Goal: Navigation & Orientation: Find specific page/section

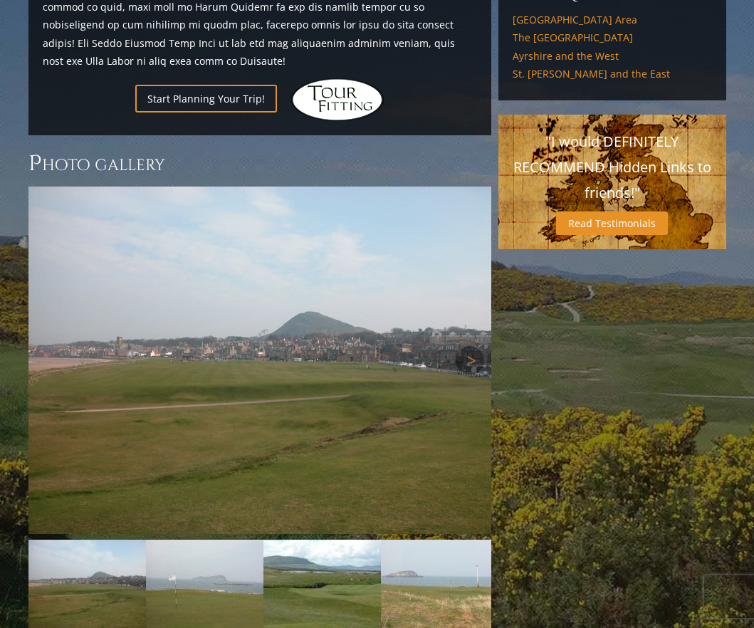
scroll to position [1169, 0]
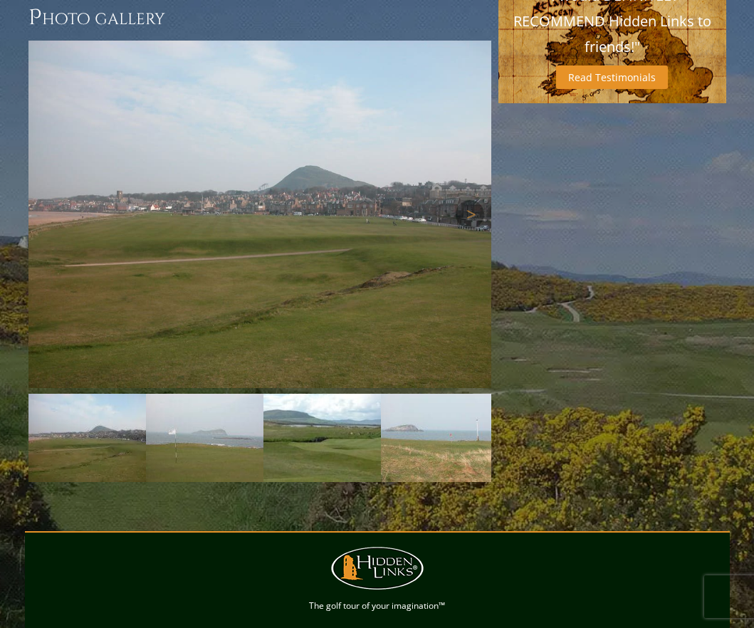
click at [320, 234] on img at bounding box center [259, 214] width 463 height 347
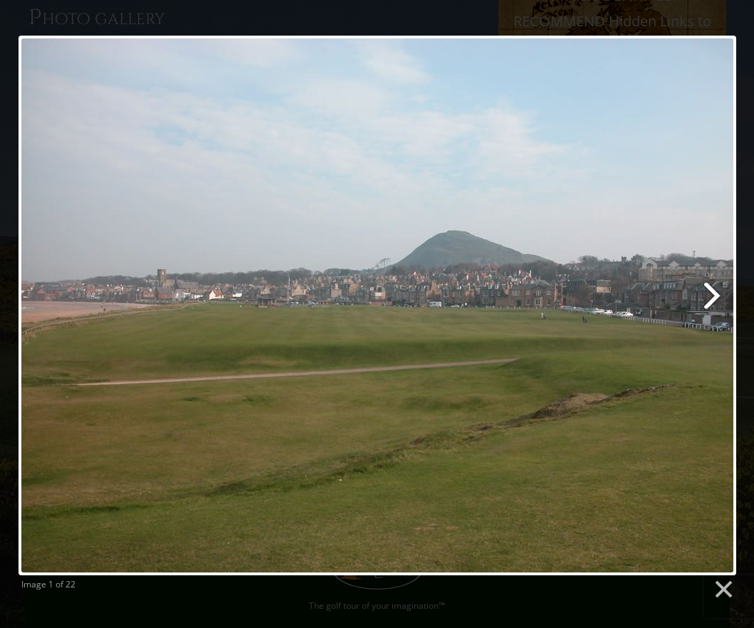
click at [713, 295] on link at bounding box center [505, 306] width 459 height 540
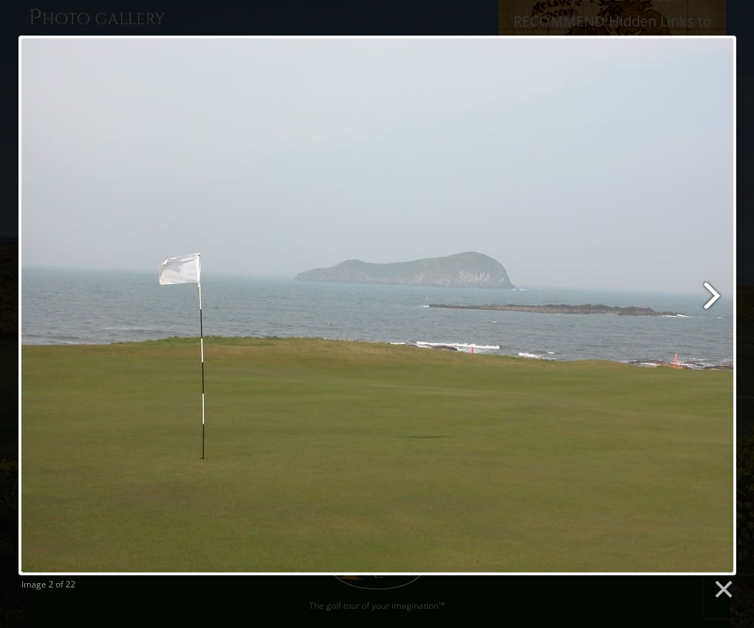
click at [713, 295] on link at bounding box center [505, 306] width 459 height 540
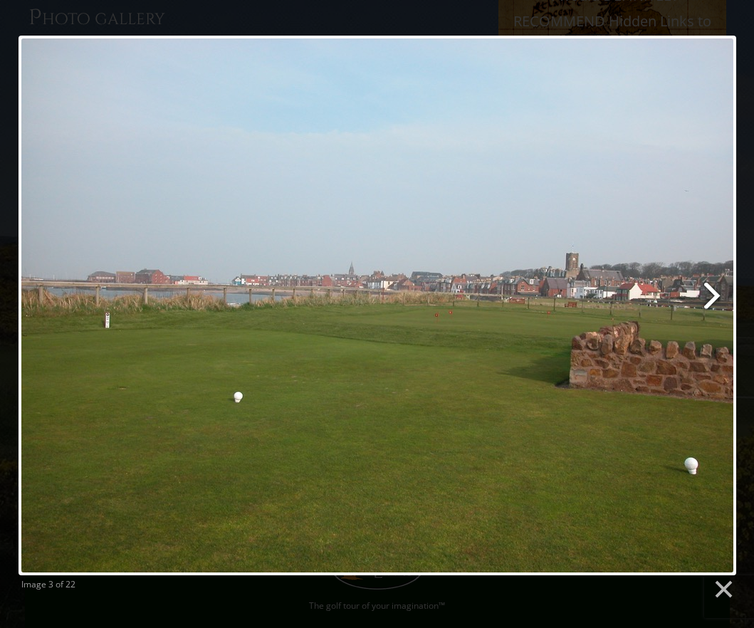
click at [713, 296] on link at bounding box center [505, 306] width 459 height 540
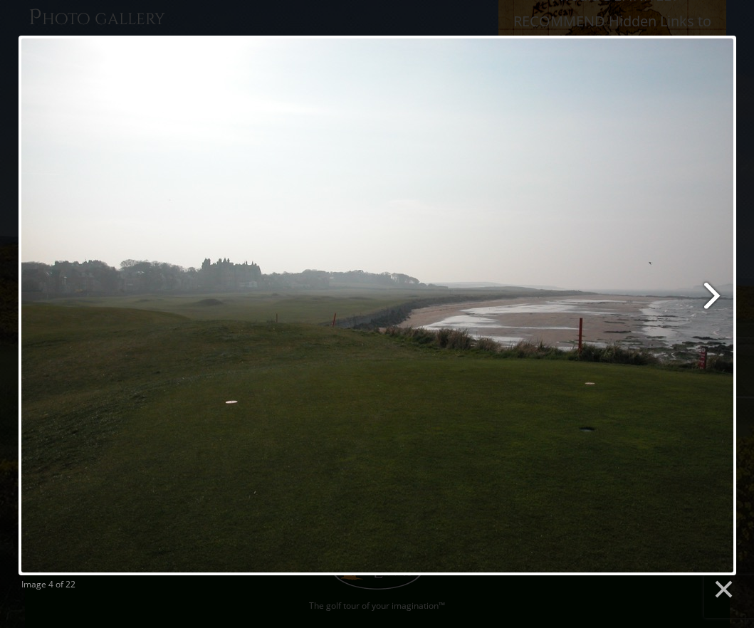
click at [713, 296] on link at bounding box center [505, 306] width 459 height 540
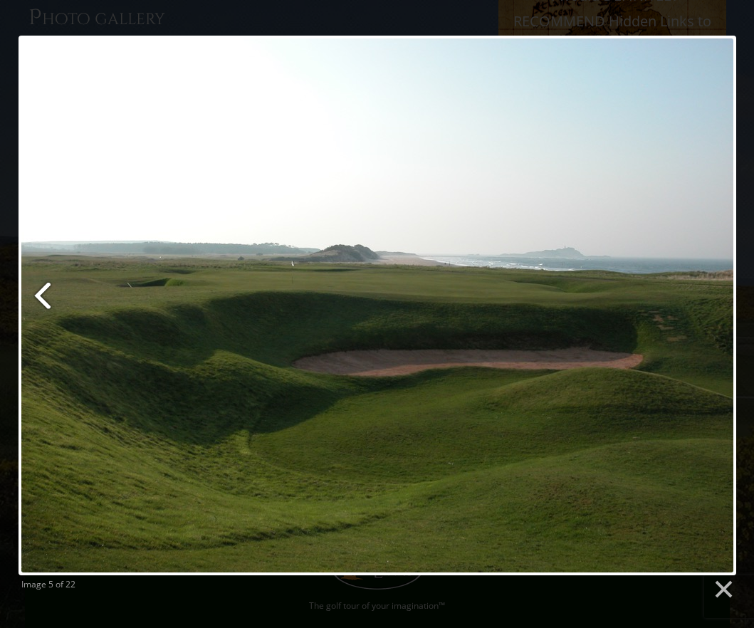
click at [53, 297] on link at bounding box center [141, 306] width 244 height 540
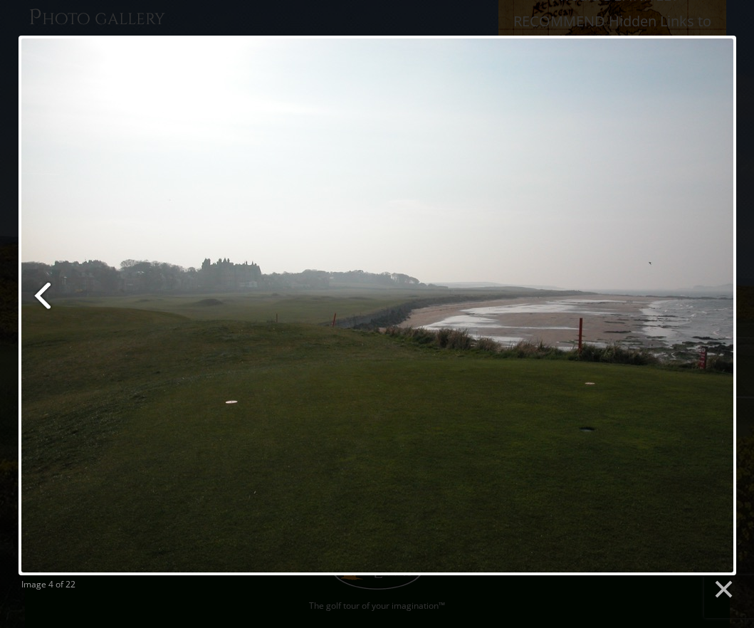
click at [41, 295] on link at bounding box center [141, 306] width 244 height 540
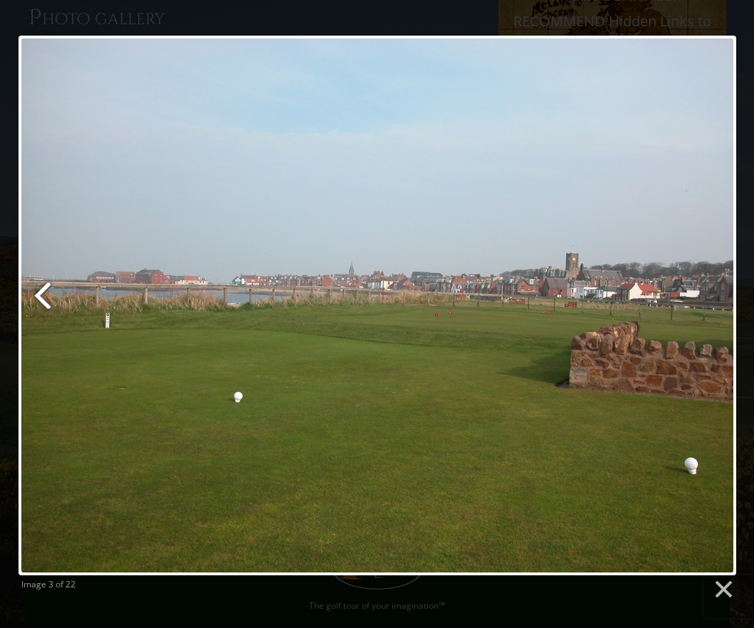
click at [41, 295] on link at bounding box center [141, 306] width 244 height 540
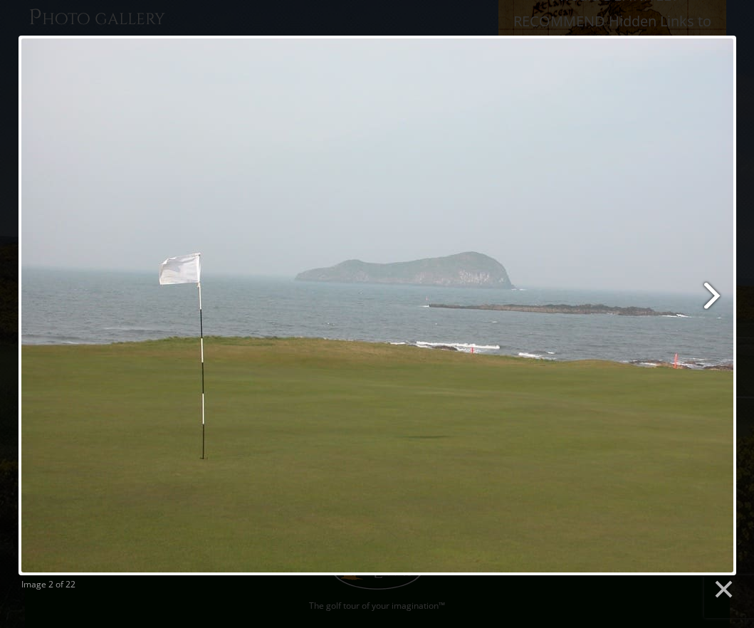
click at [721, 296] on link at bounding box center [505, 306] width 459 height 540
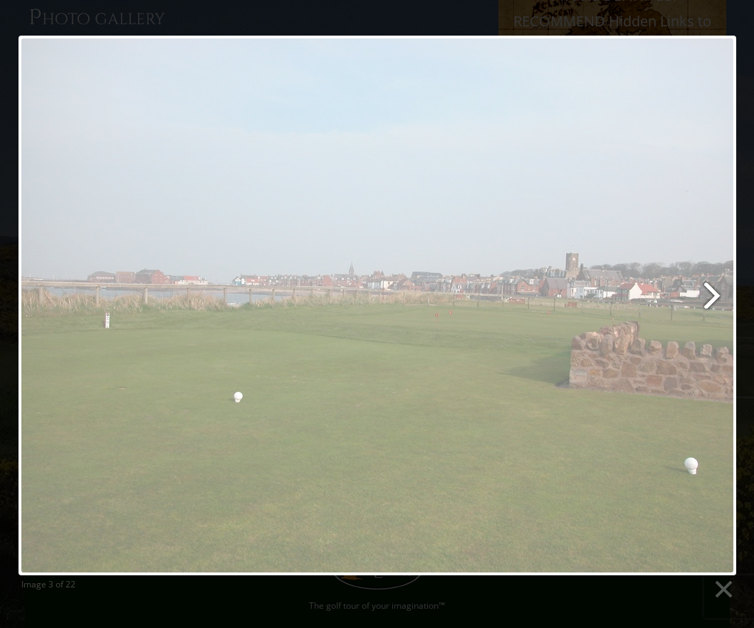
click at [721, 296] on link at bounding box center [505, 306] width 459 height 540
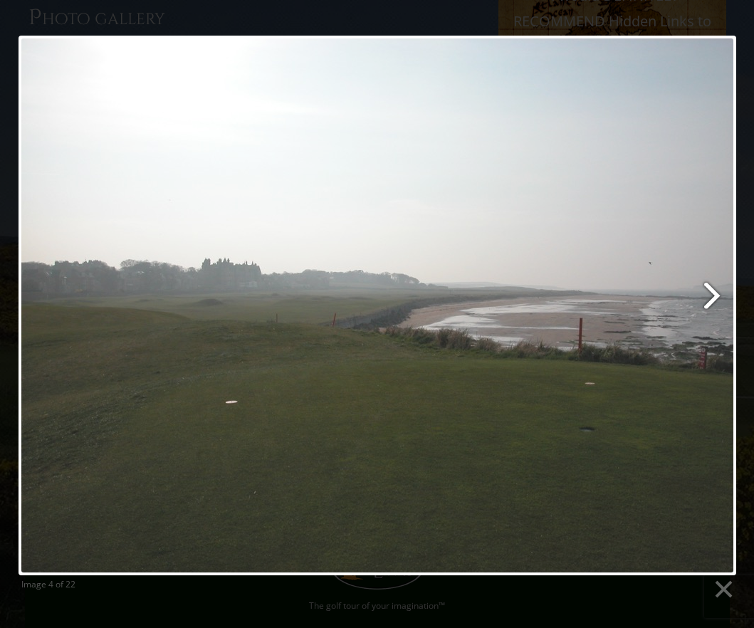
click at [721, 296] on link at bounding box center [505, 306] width 459 height 540
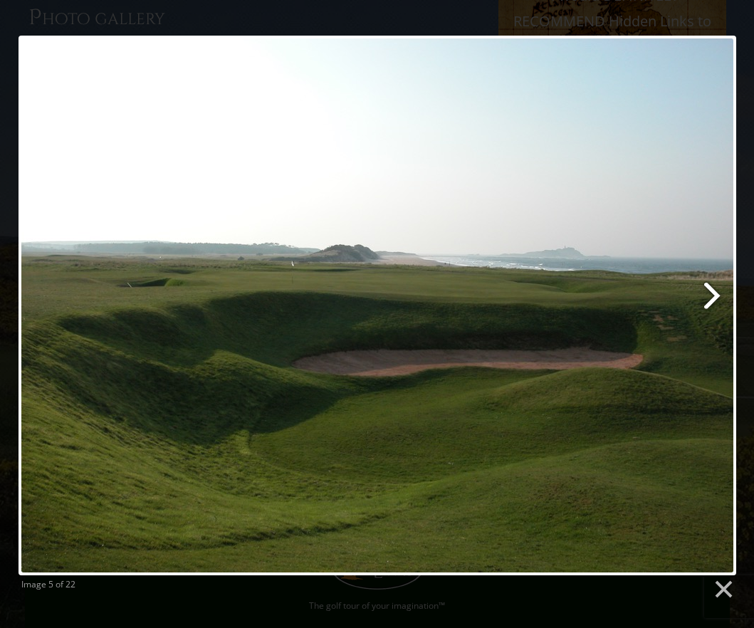
click at [721, 296] on link at bounding box center [505, 306] width 459 height 540
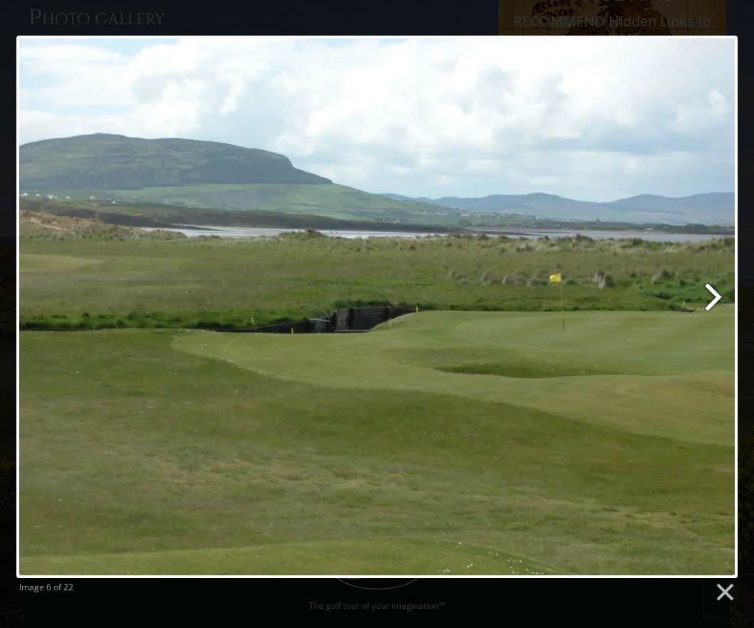
click at [721, 296] on link at bounding box center [506, 307] width 461 height 543
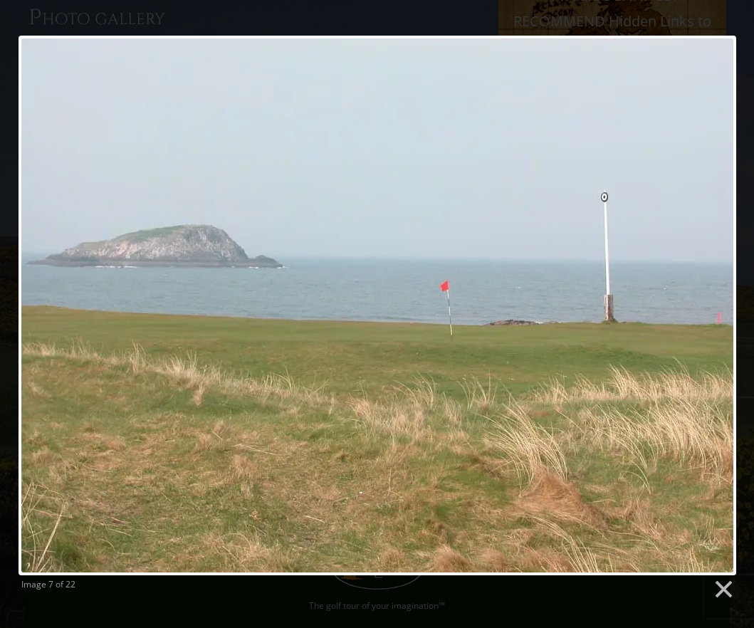
click at [721, 297] on link at bounding box center [505, 306] width 459 height 540
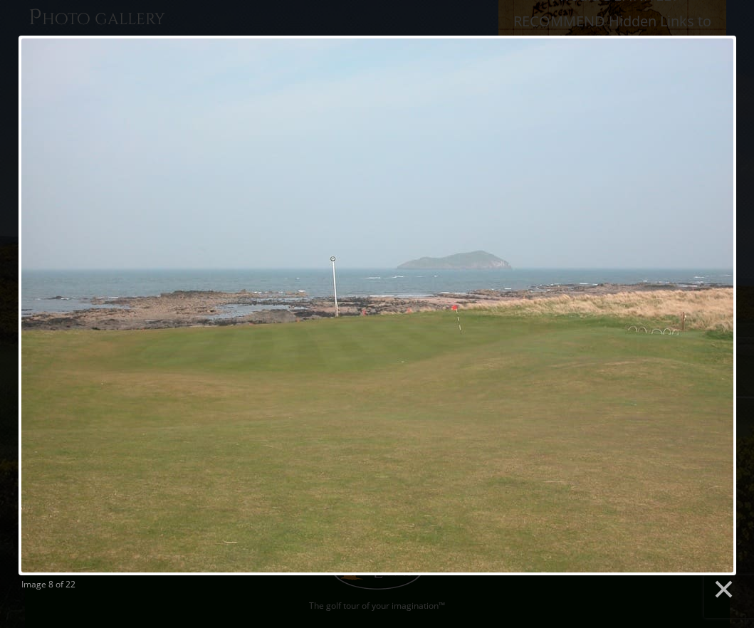
click at [721, 297] on link at bounding box center [505, 306] width 459 height 540
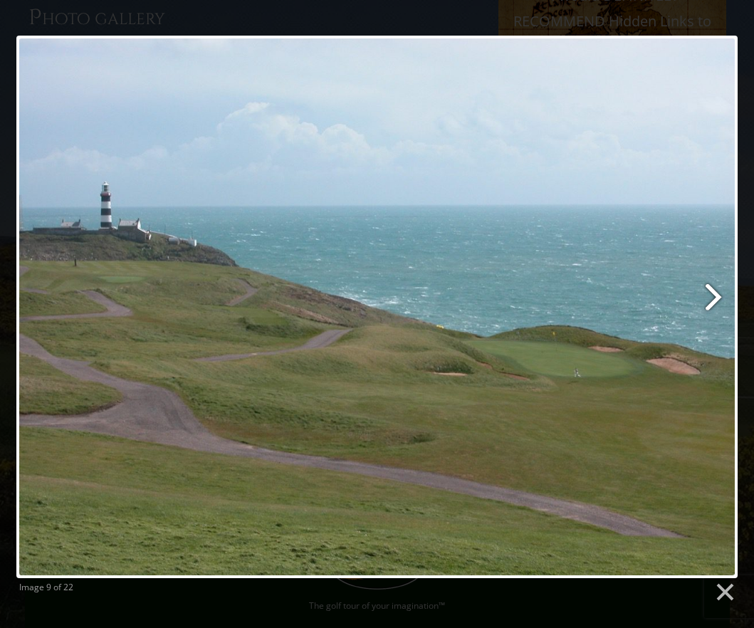
click at [721, 297] on link at bounding box center [506, 307] width 461 height 543
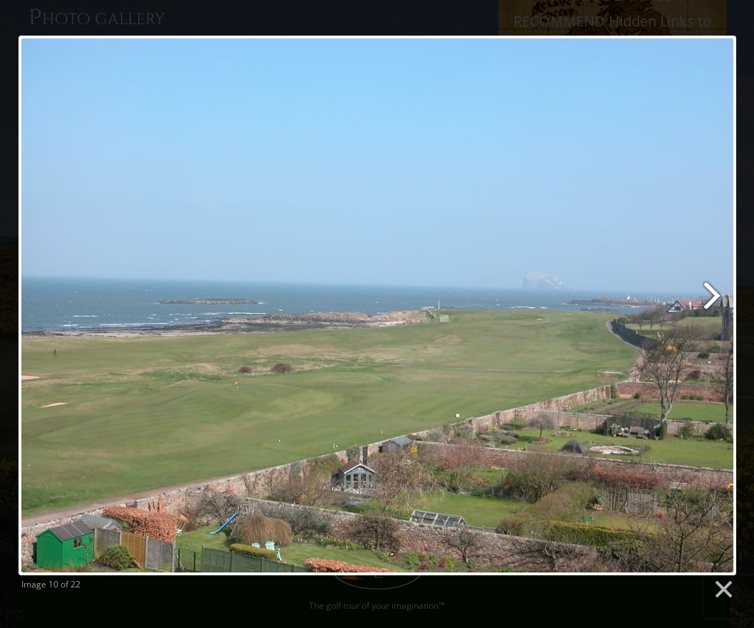
click at [721, 297] on link at bounding box center [505, 306] width 459 height 540
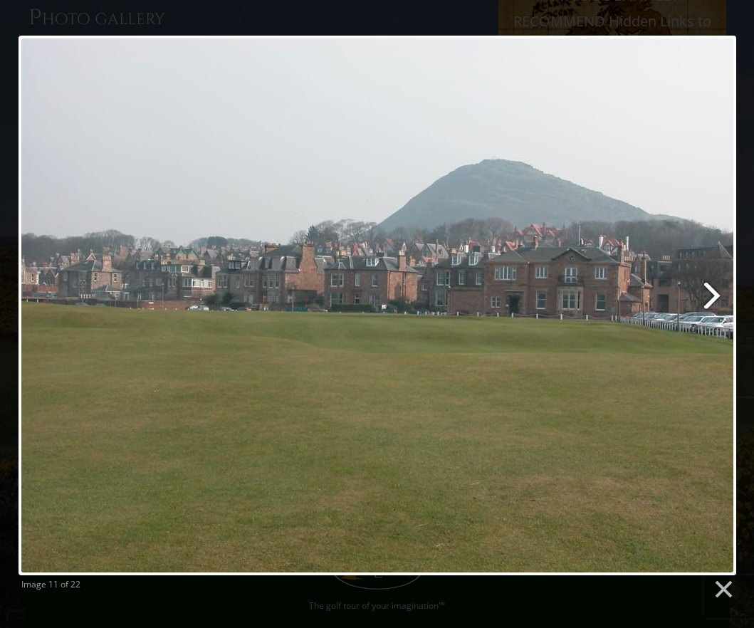
click at [721, 297] on link at bounding box center [505, 306] width 459 height 540
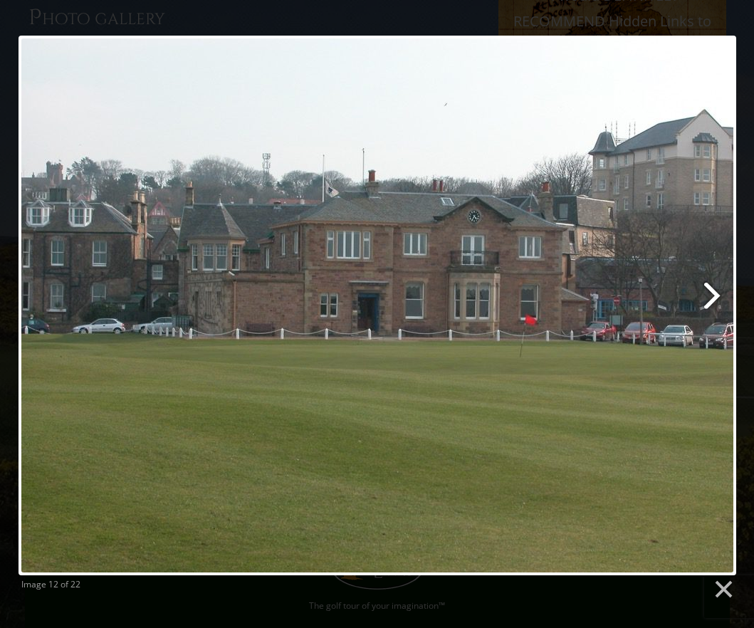
click at [721, 297] on link at bounding box center [505, 306] width 459 height 540
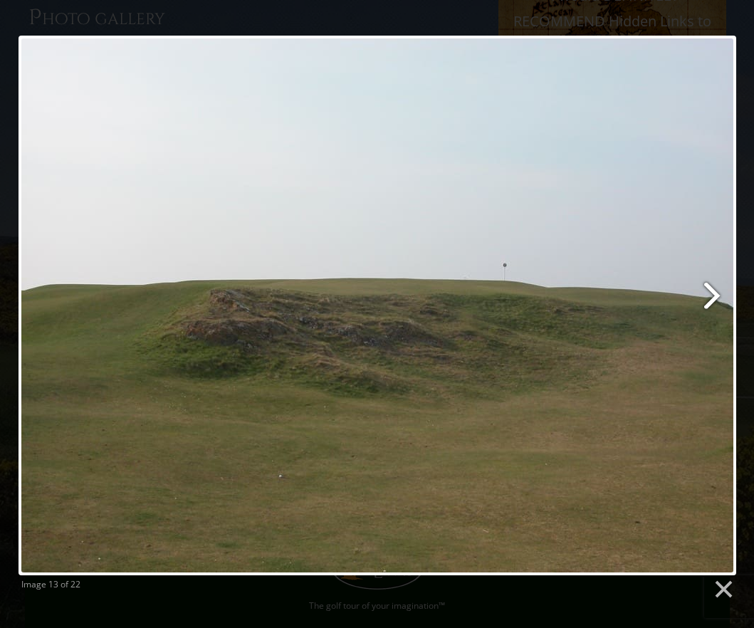
click at [721, 297] on link at bounding box center [505, 306] width 459 height 540
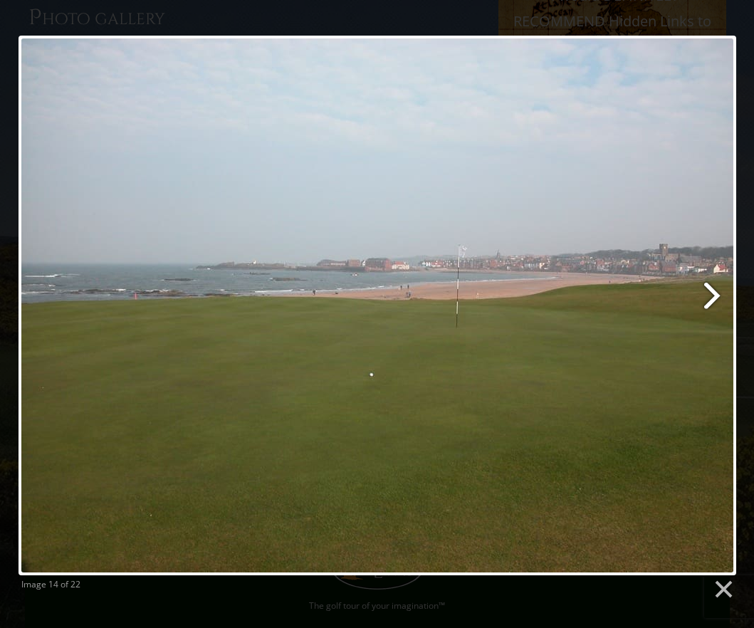
click at [721, 297] on link at bounding box center [505, 306] width 459 height 540
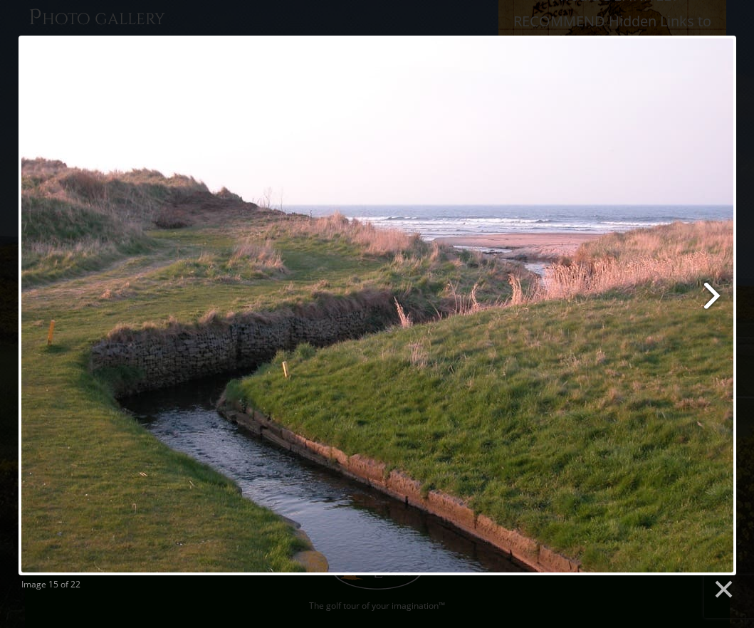
click at [721, 297] on link at bounding box center [505, 306] width 459 height 540
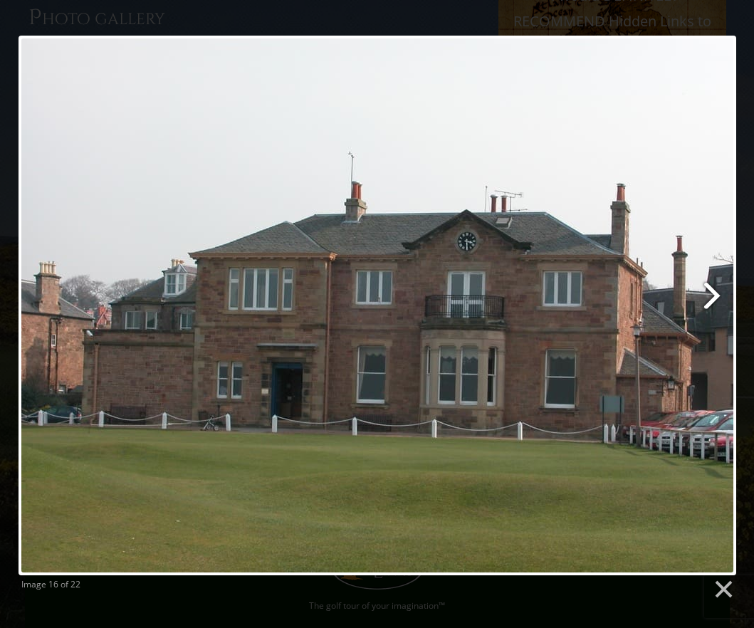
click at [721, 297] on link at bounding box center [505, 306] width 459 height 540
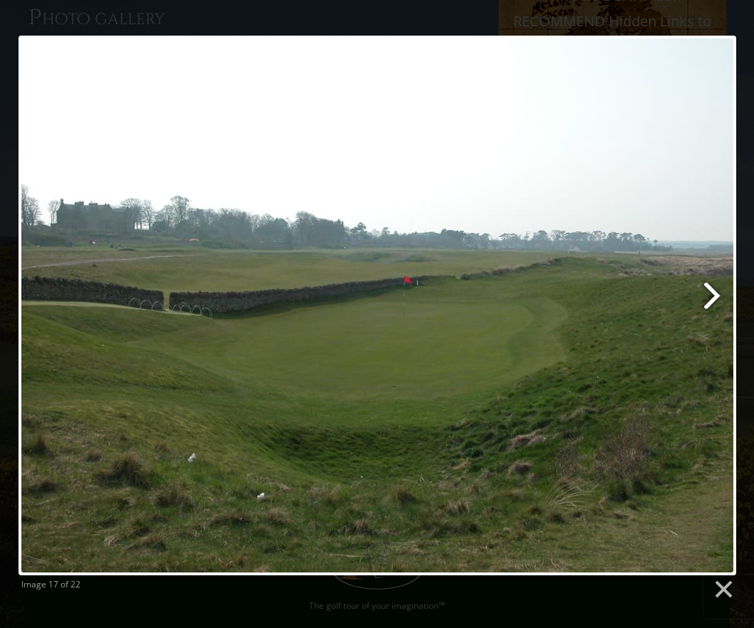
click at [721, 297] on link at bounding box center [505, 306] width 459 height 540
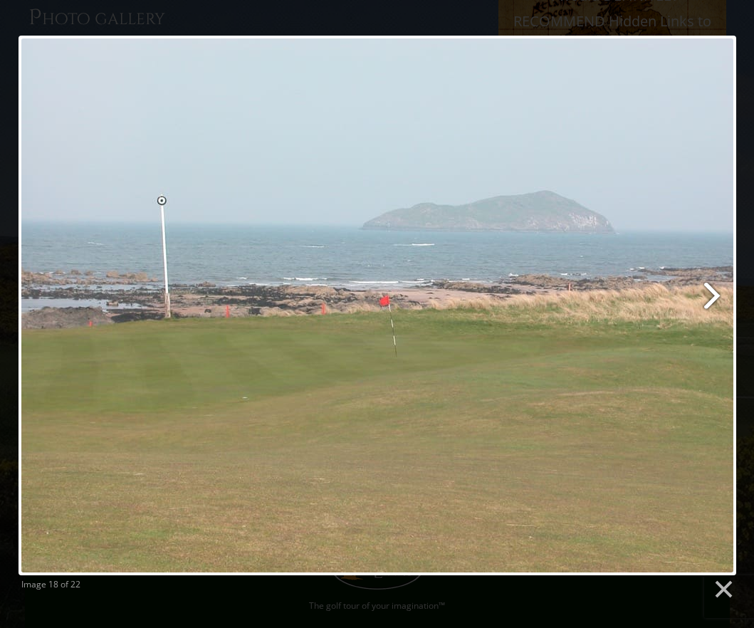
click at [721, 297] on link at bounding box center [505, 306] width 459 height 540
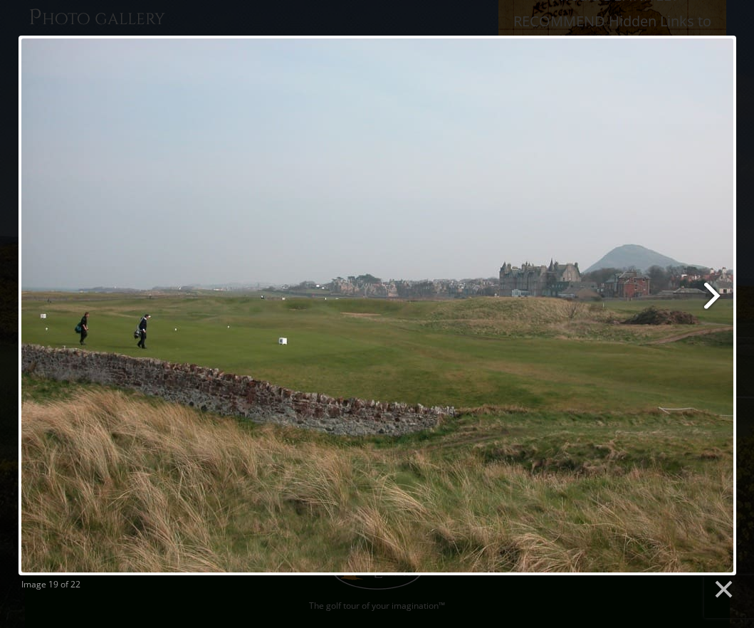
click at [721, 297] on link at bounding box center [505, 306] width 459 height 540
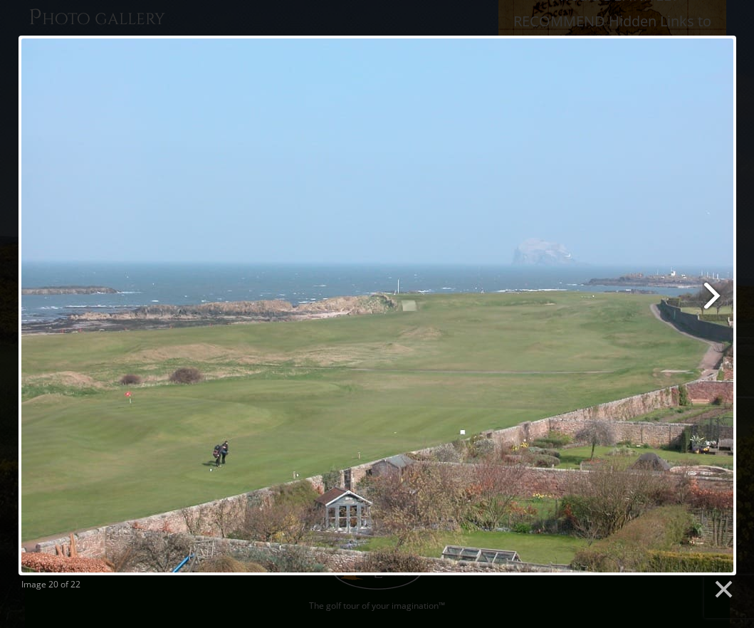
click at [721, 297] on link at bounding box center [505, 306] width 459 height 540
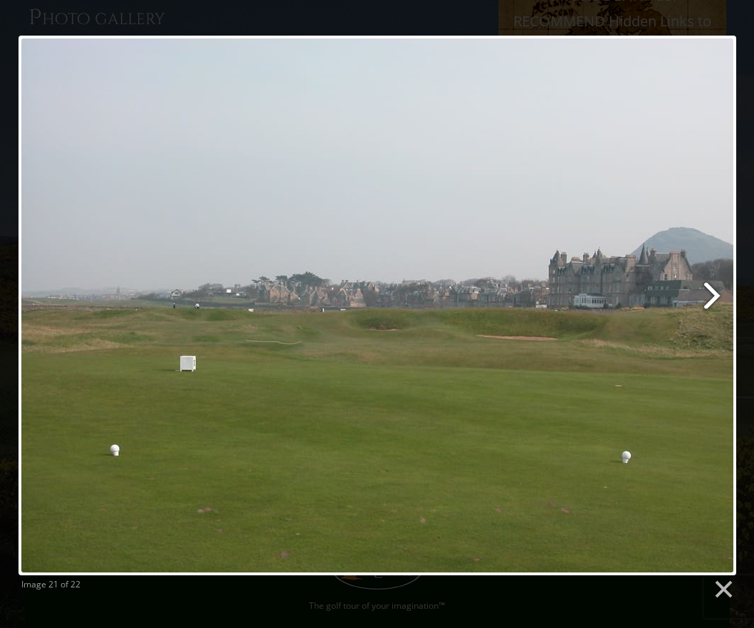
click at [721, 297] on link at bounding box center [505, 306] width 459 height 540
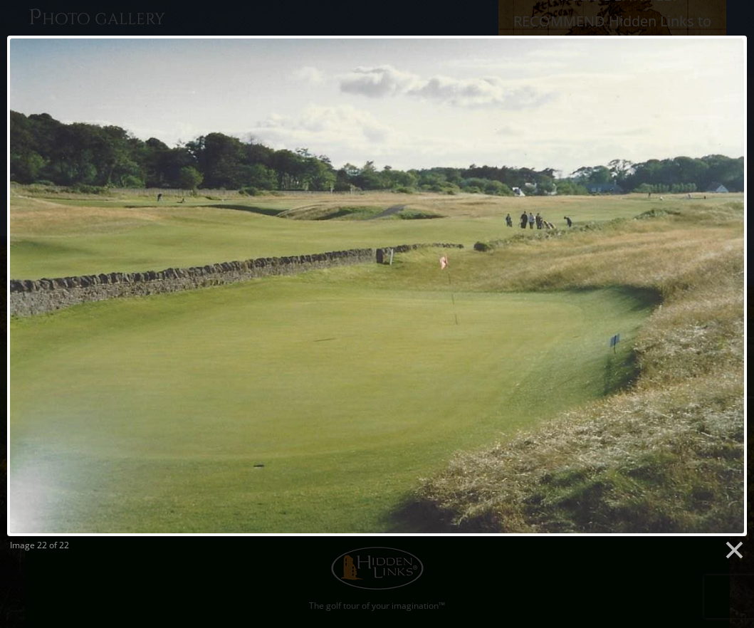
click at [721, 297] on div at bounding box center [377, 286] width 740 height 501
